Goal: Information Seeking & Learning: Learn about a topic

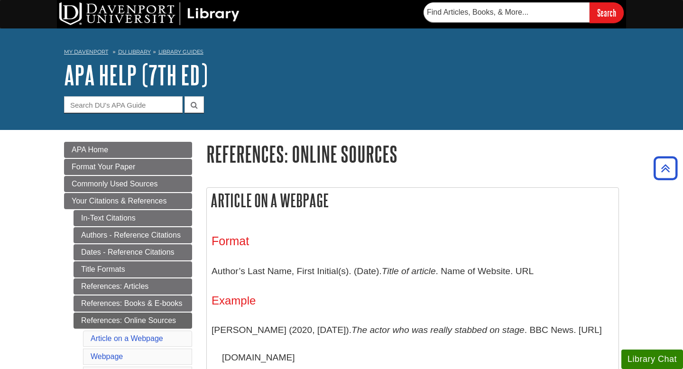
scroll to position [163, 0]
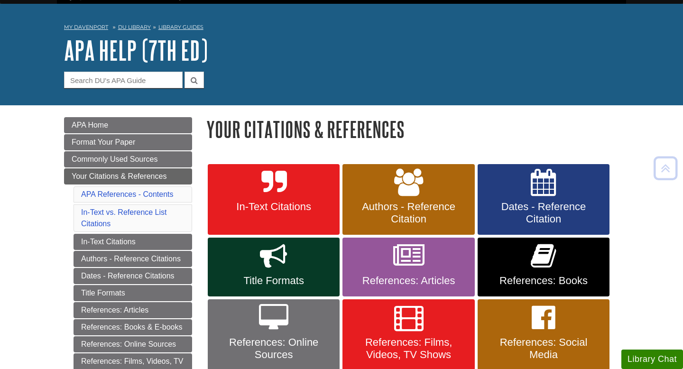
scroll to position [23, 0]
